Goal: Task Accomplishment & Management: Manage account settings

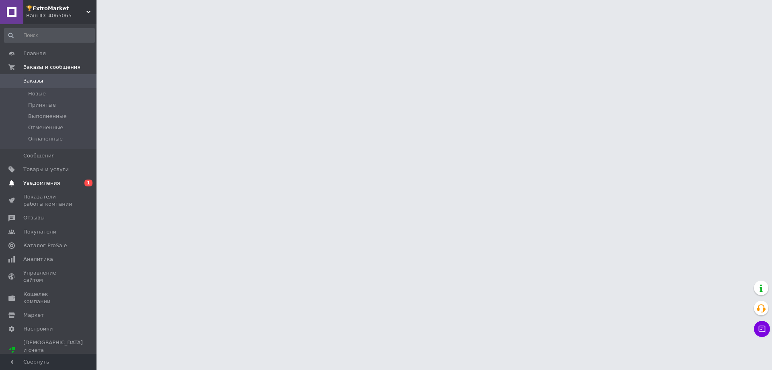
click at [41, 185] on span "Уведомления" at bounding box center [41, 182] width 37 height 7
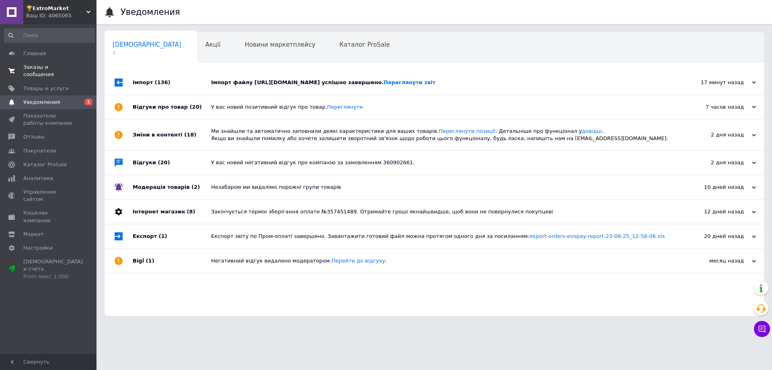
click at [75, 71] on link "Заказы и сообщения 0 0" at bounding box center [49, 70] width 99 height 21
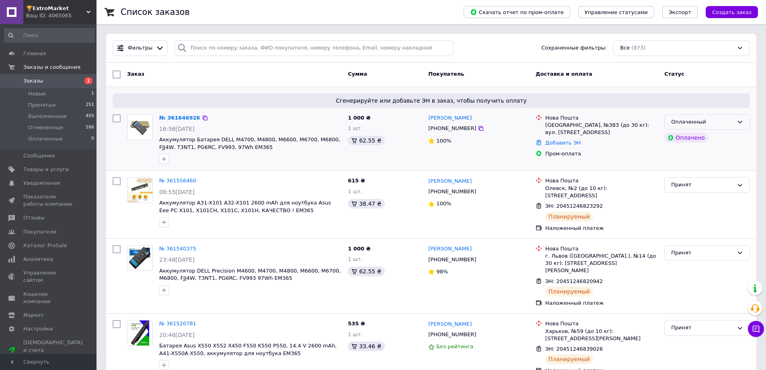
click at [728, 123] on div "Оплаченный" at bounding box center [702, 122] width 62 height 8
click at [708, 140] on li "Принят" at bounding box center [707, 138] width 85 height 15
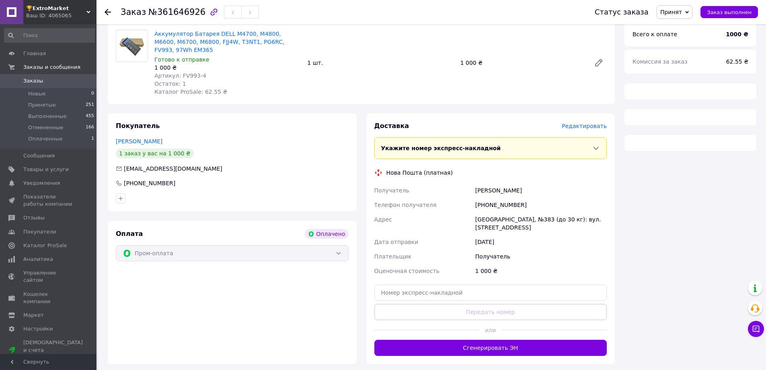
scroll to position [109, 0]
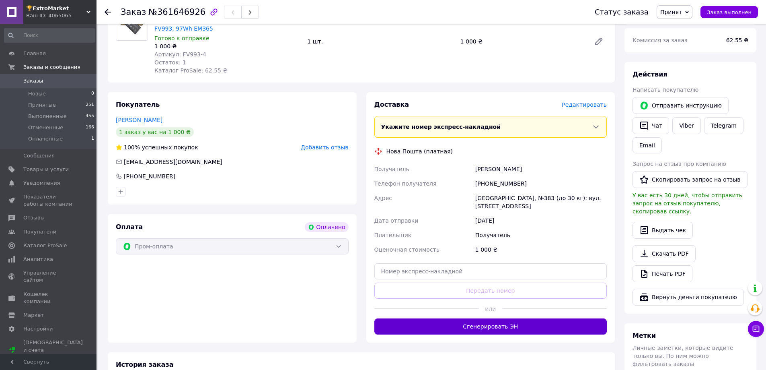
click at [459, 317] on div at bounding box center [426, 308] width 105 height 20
click at [460, 327] on button "Сгенерировать ЭН" at bounding box center [490, 326] width 233 height 16
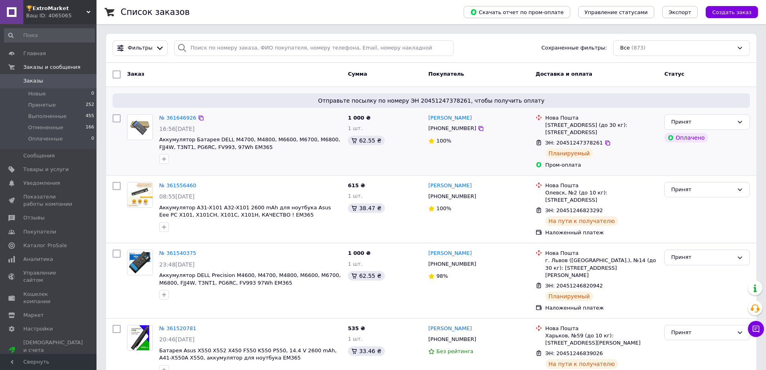
click at [319, 135] on div "№ 361646926 16:56, 12.09.2025 Аккумулятор Батарея DELL M4700, M4800, M6600, M67…" at bounding box center [250, 139] width 189 height 56
drag, startPoint x: 318, startPoint y: 136, endPoint x: 331, endPoint y: 135, distance: 12.9
click at [331, 135] on div "№ 361646926 16:56, 12.09.2025 Аккумулятор Батарея DELL M4700, M4800, M6600, M67…" at bounding box center [250, 139] width 189 height 56
copy span "FJJ4W"
click at [605, 143] on icon at bounding box center [608, 143] width 6 height 6
